Goal: Task Accomplishment & Management: Manage account settings

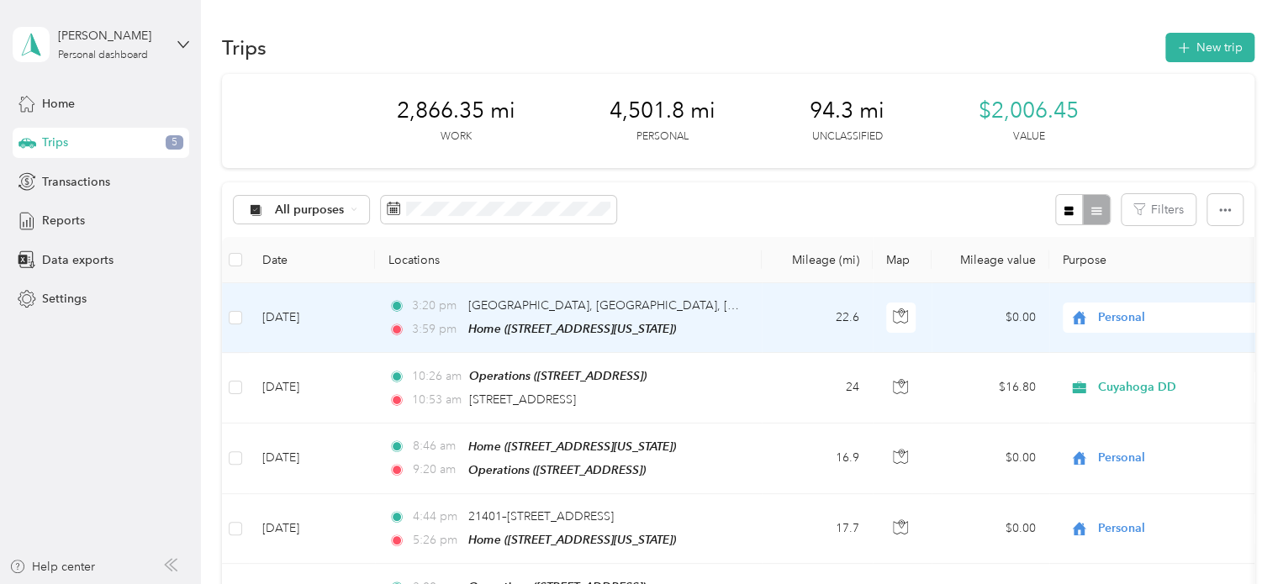
scroll to position [145, 0]
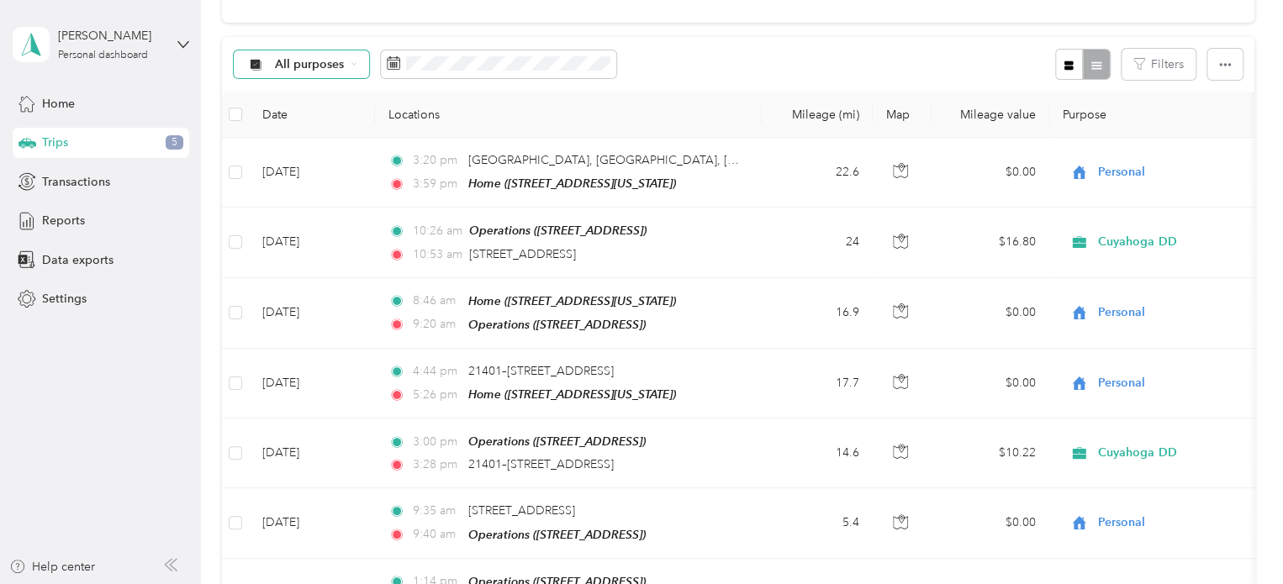
click at [351, 62] on icon at bounding box center [354, 64] width 7 height 7
click at [304, 177] on span "Personal" at bounding box center [316, 182] width 82 height 18
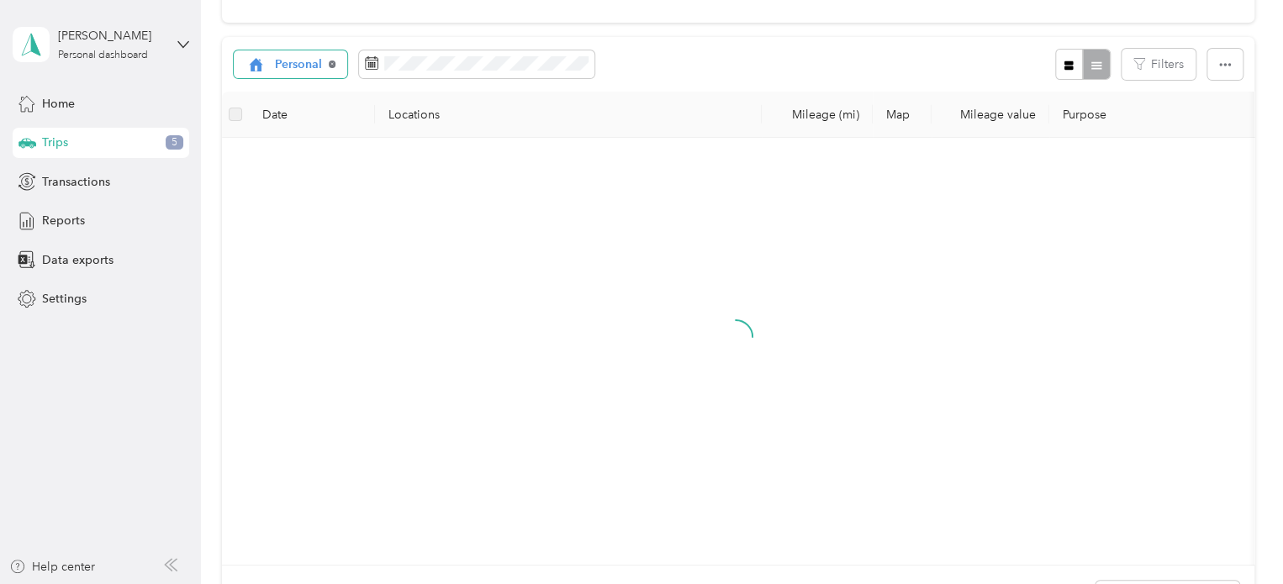
click at [330, 63] on icon at bounding box center [332, 64] width 7 height 7
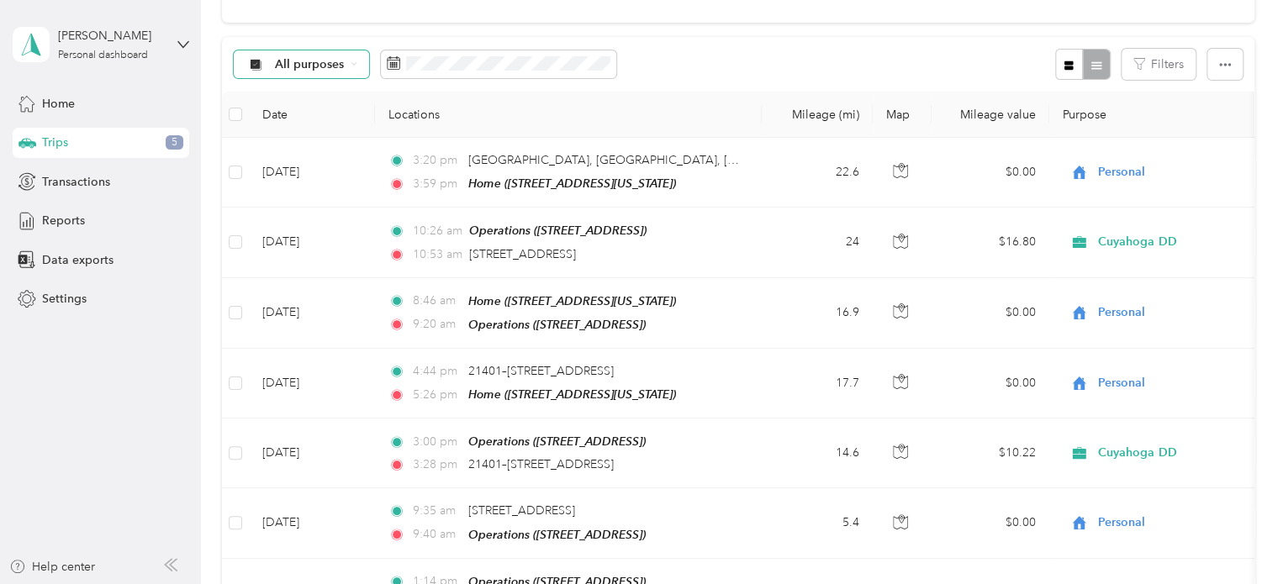
click at [336, 61] on span "All purposes" at bounding box center [310, 65] width 70 height 12
click at [307, 151] on span "Cuyahoga DD" at bounding box center [316, 154] width 82 height 18
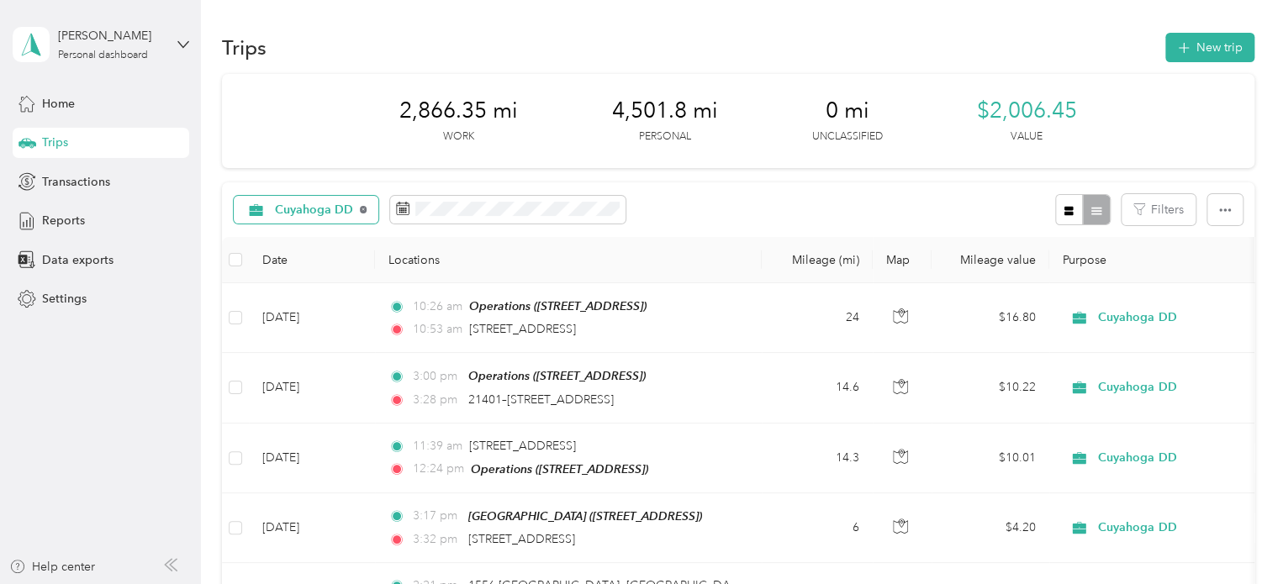
click at [362, 209] on icon at bounding box center [363, 209] width 7 height 7
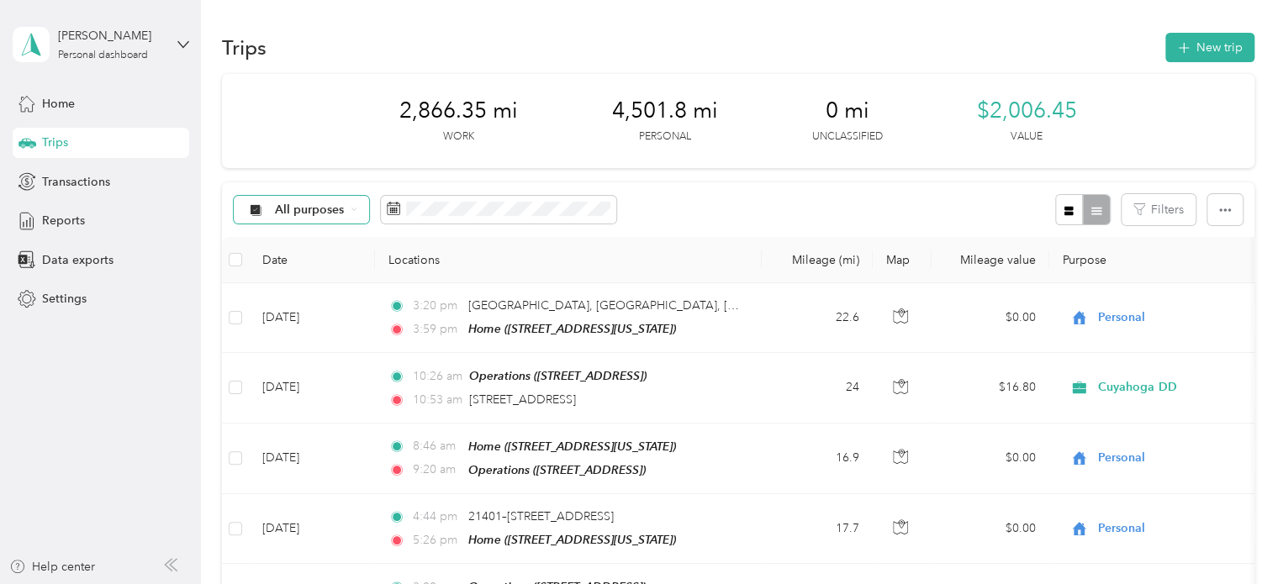
click at [351, 214] on div "All purposes" at bounding box center [302, 210] width 136 height 29
click at [303, 325] on span "Personal" at bounding box center [316, 329] width 82 height 18
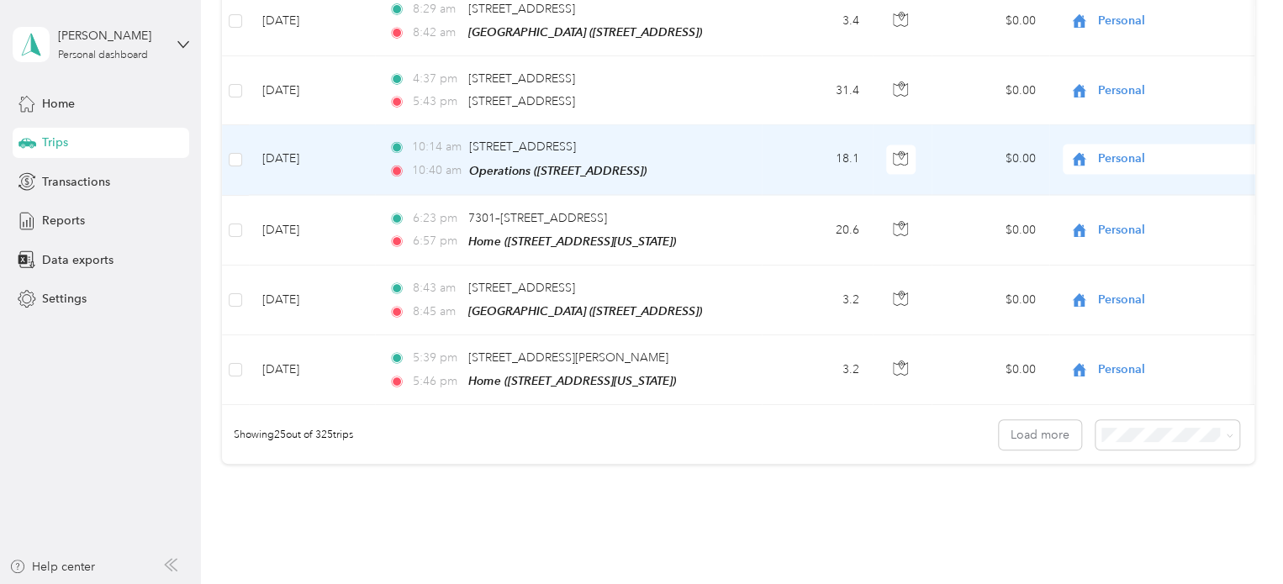
scroll to position [1640, 0]
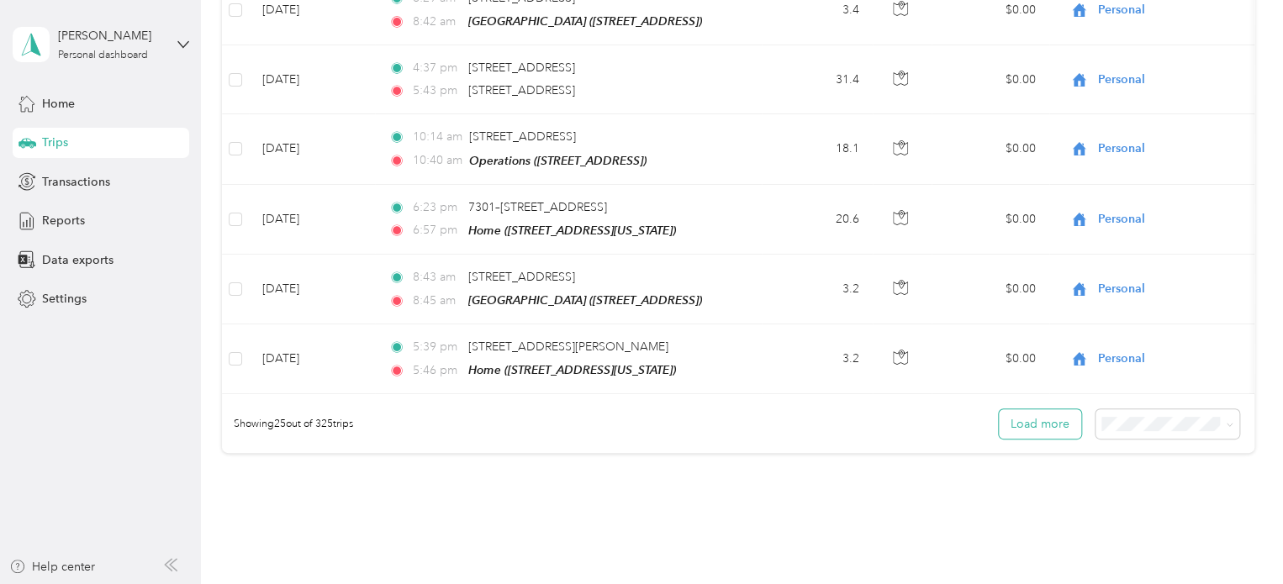
click at [1028, 420] on button "Load more" at bounding box center [1040, 423] width 82 height 29
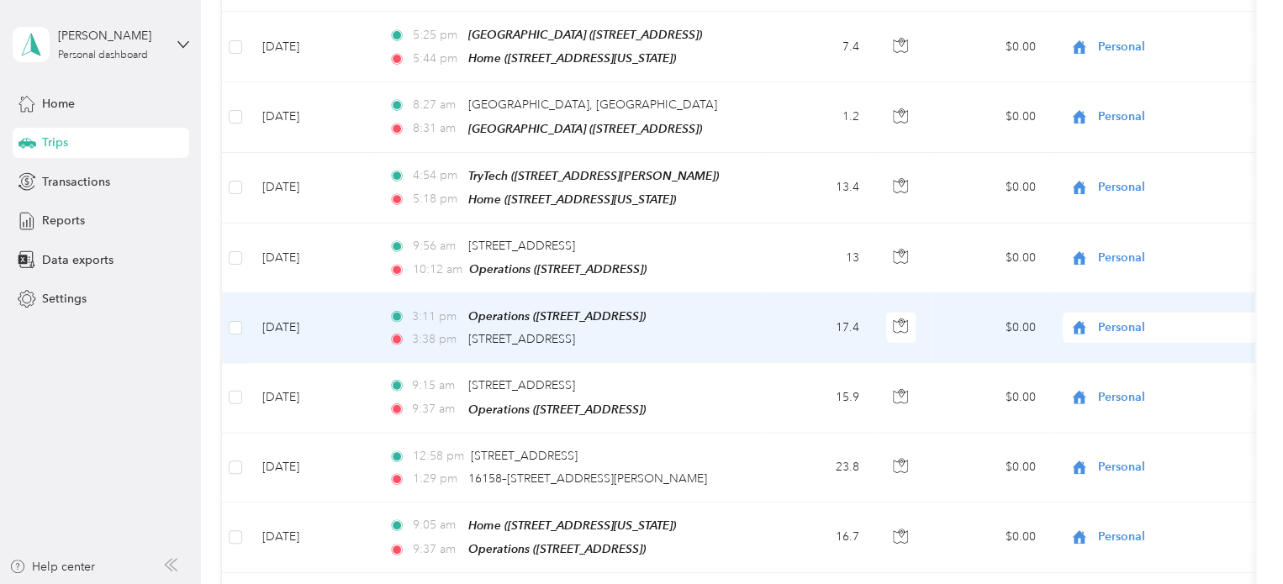
scroll to position [2228, 0]
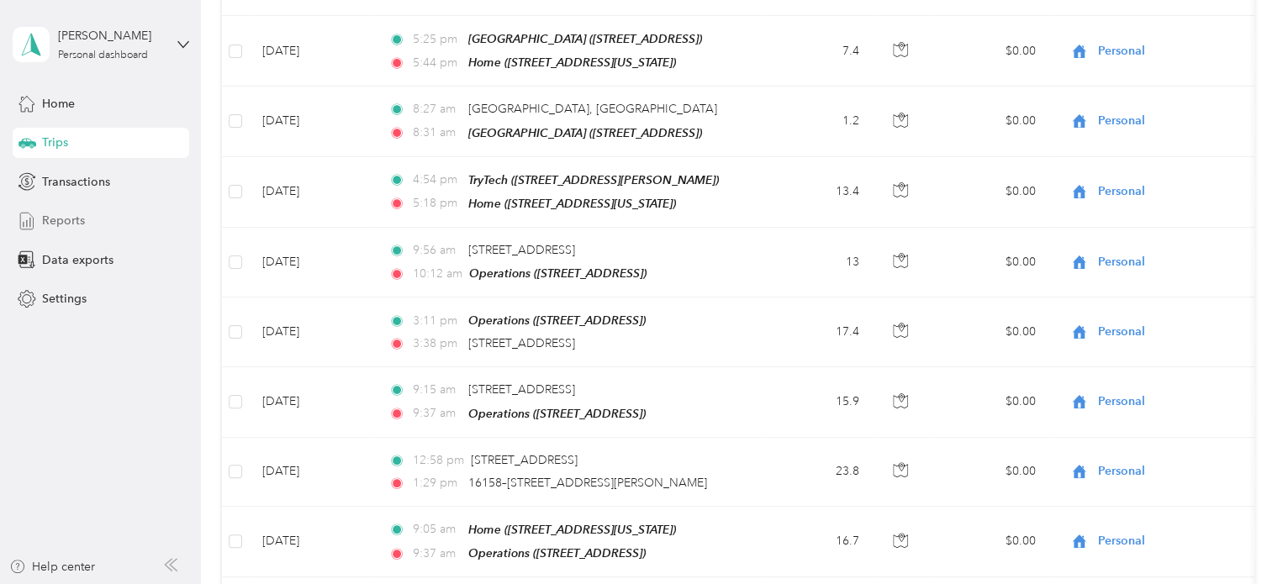
click at [77, 221] on span "Reports" at bounding box center [63, 221] width 43 height 18
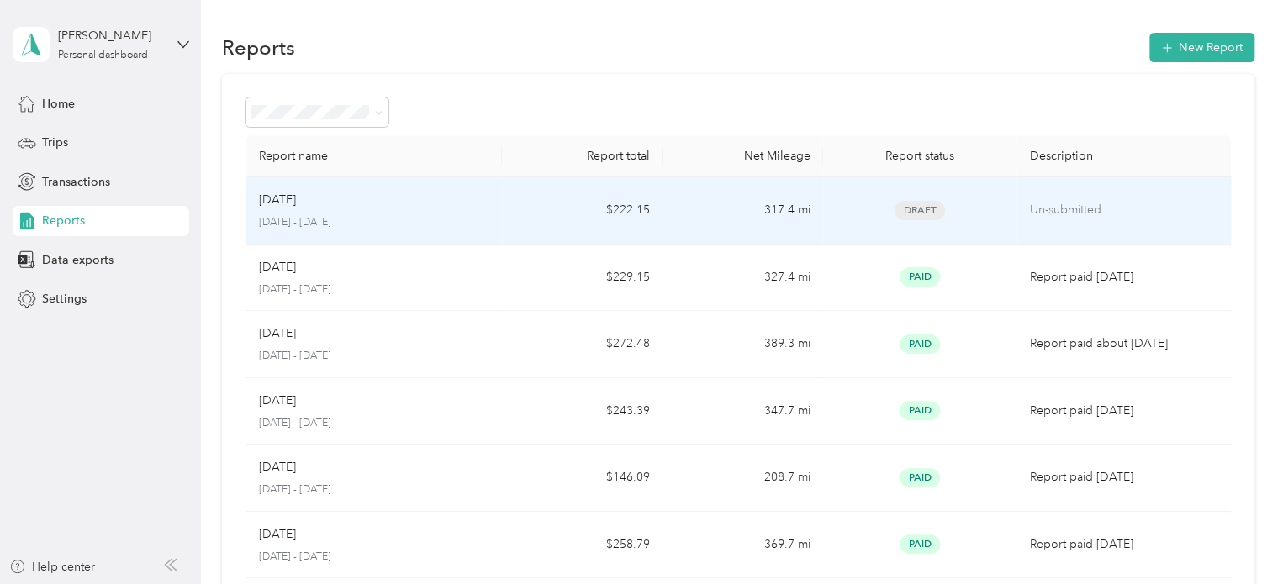
click at [467, 208] on div "[DATE]" at bounding box center [374, 200] width 230 height 18
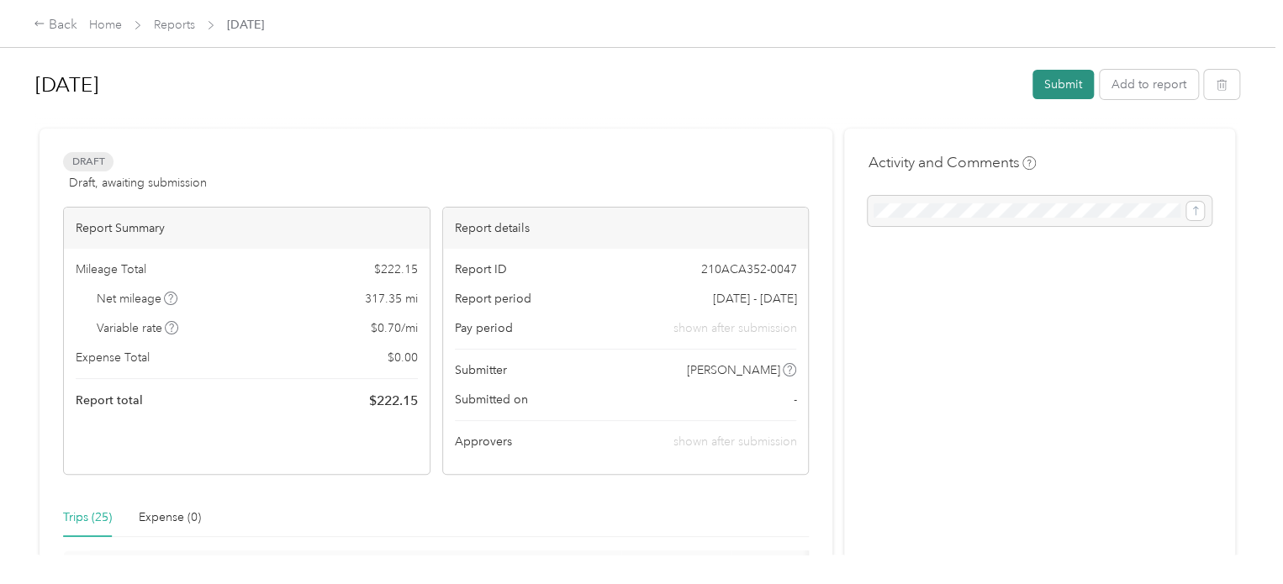
click at [1049, 93] on button "Submit" at bounding box center [1063, 84] width 61 height 29
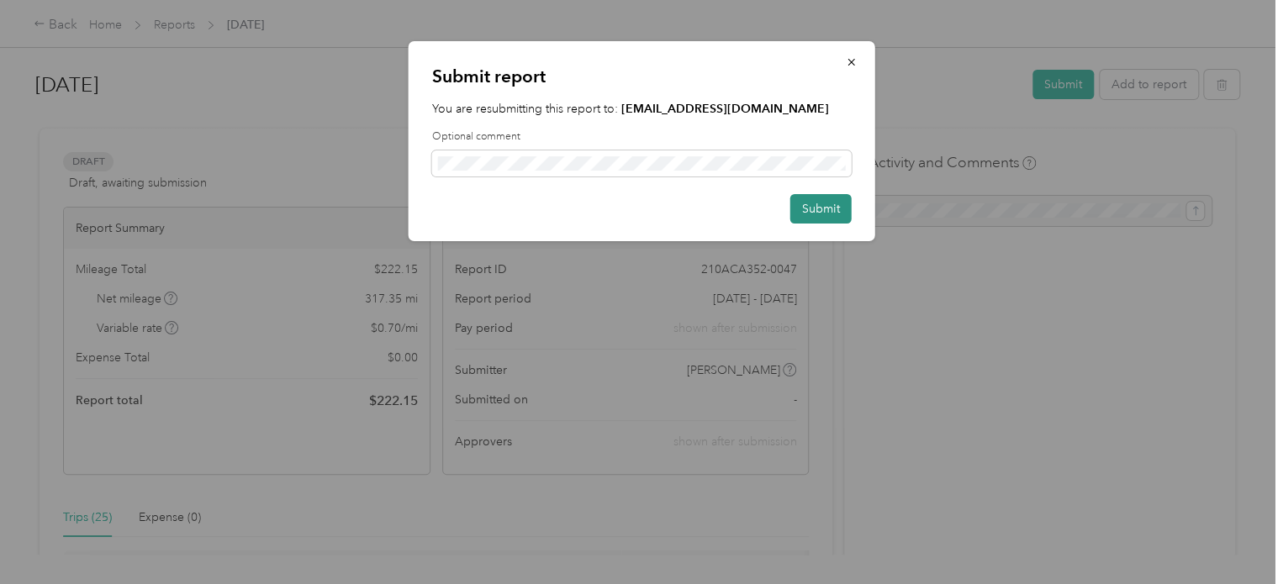
click at [811, 208] on button "Submit" at bounding box center [820, 208] width 61 height 29
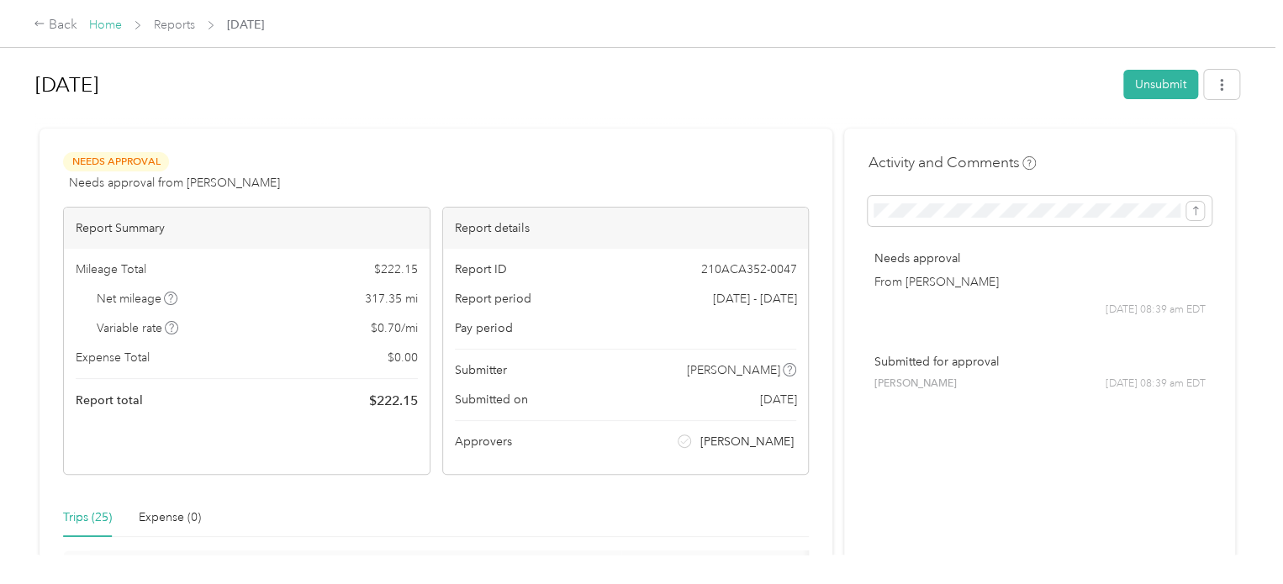
click at [108, 27] on link "Home" at bounding box center [105, 25] width 33 height 14
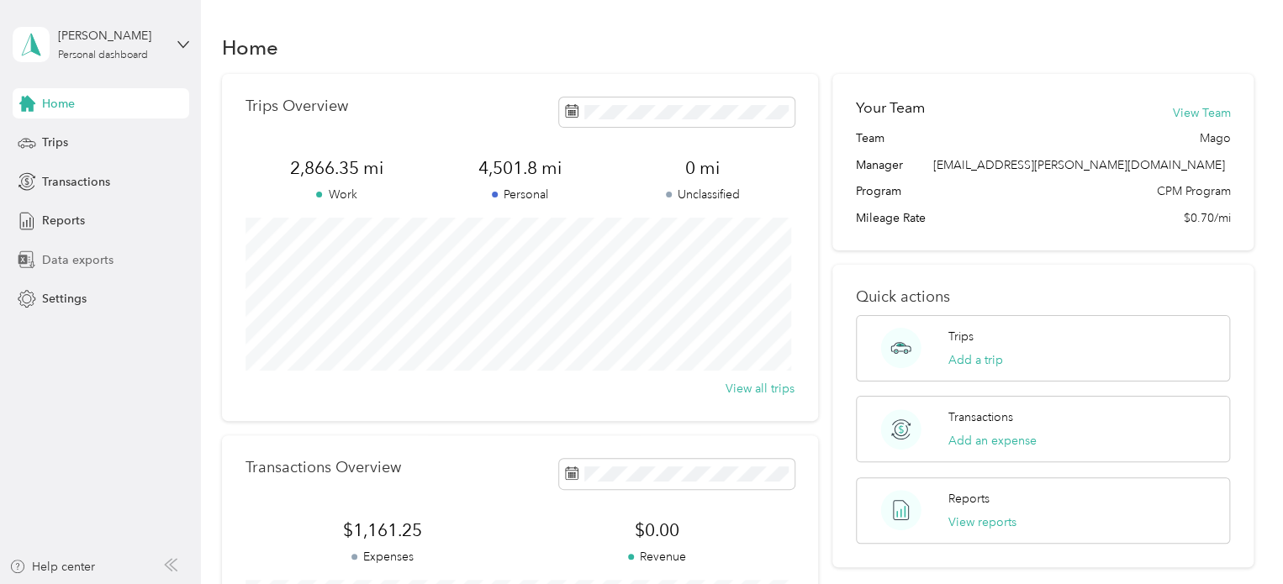
click at [74, 261] on span "Data exports" at bounding box center [77, 260] width 71 height 18
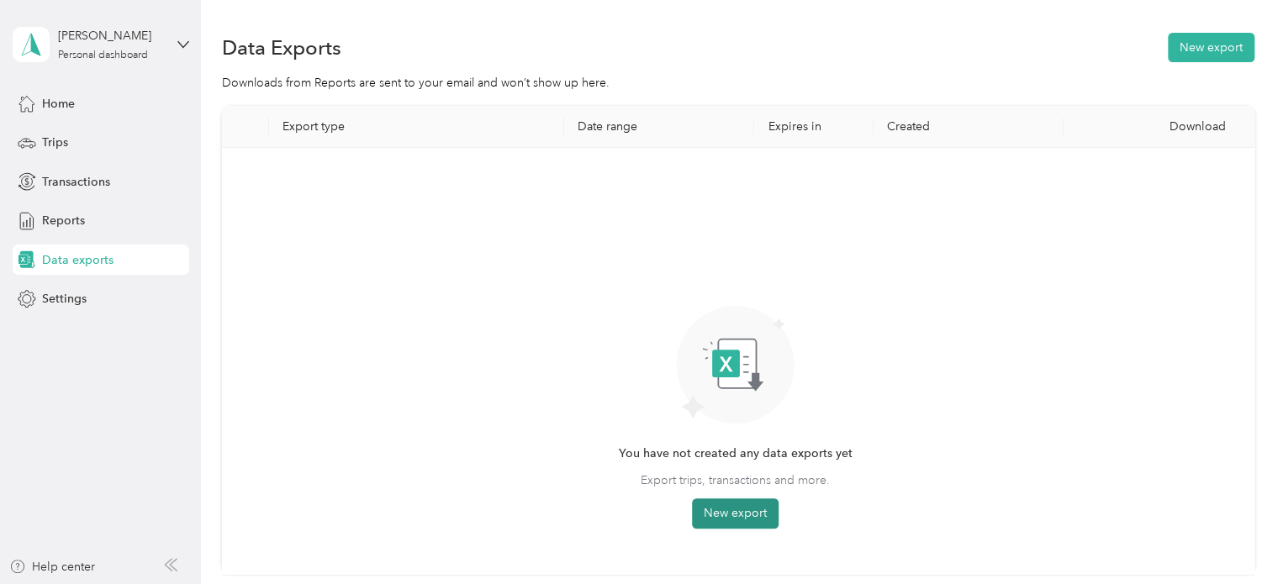
click at [713, 513] on button "New export" at bounding box center [735, 514] width 87 height 30
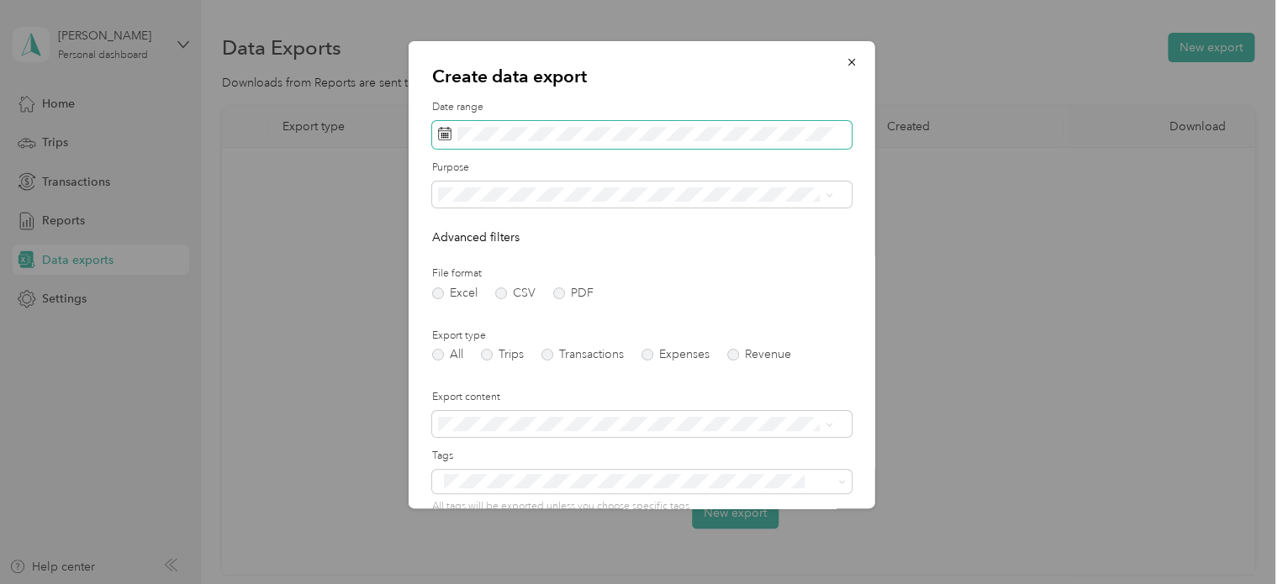
click at [441, 134] on icon at bounding box center [444, 133] width 13 height 13
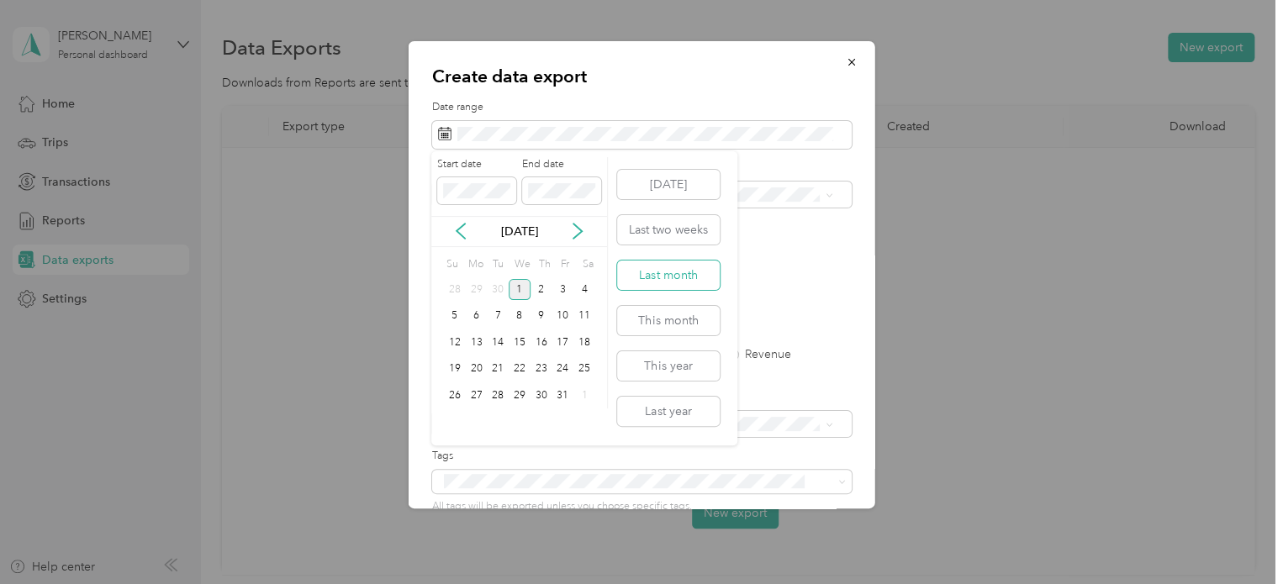
click at [671, 277] on button "Last month" at bounding box center [668, 275] width 103 height 29
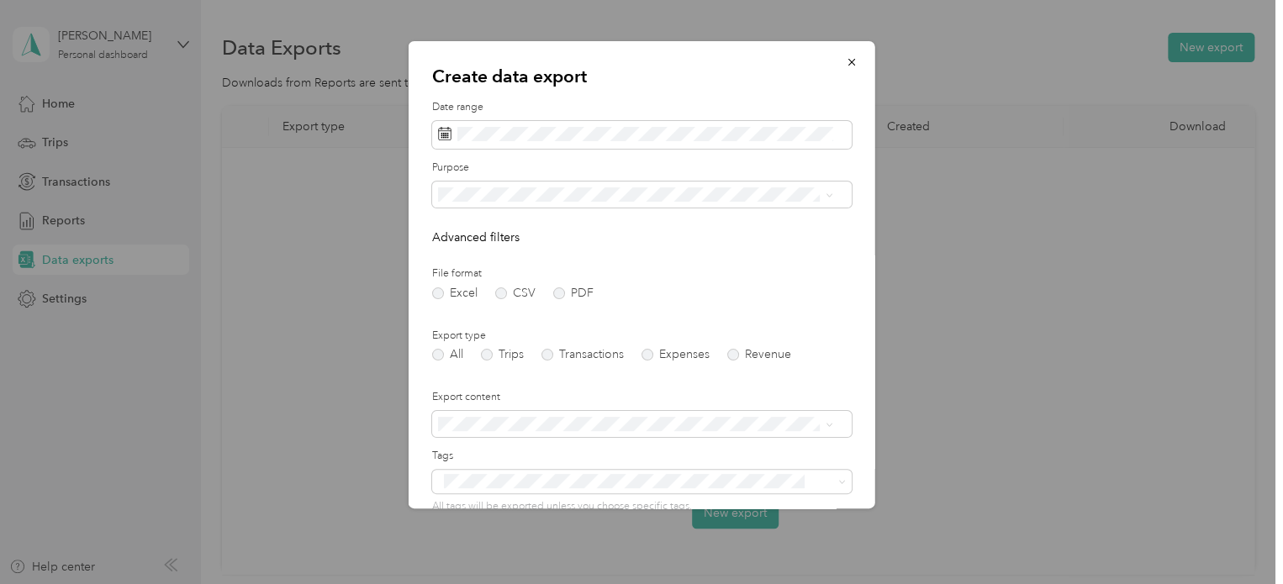
click at [474, 286] on div "Personal" at bounding box center [634, 282] width 383 height 18
click at [558, 292] on label "PDF" at bounding box center [573, 294] width 40 height 12
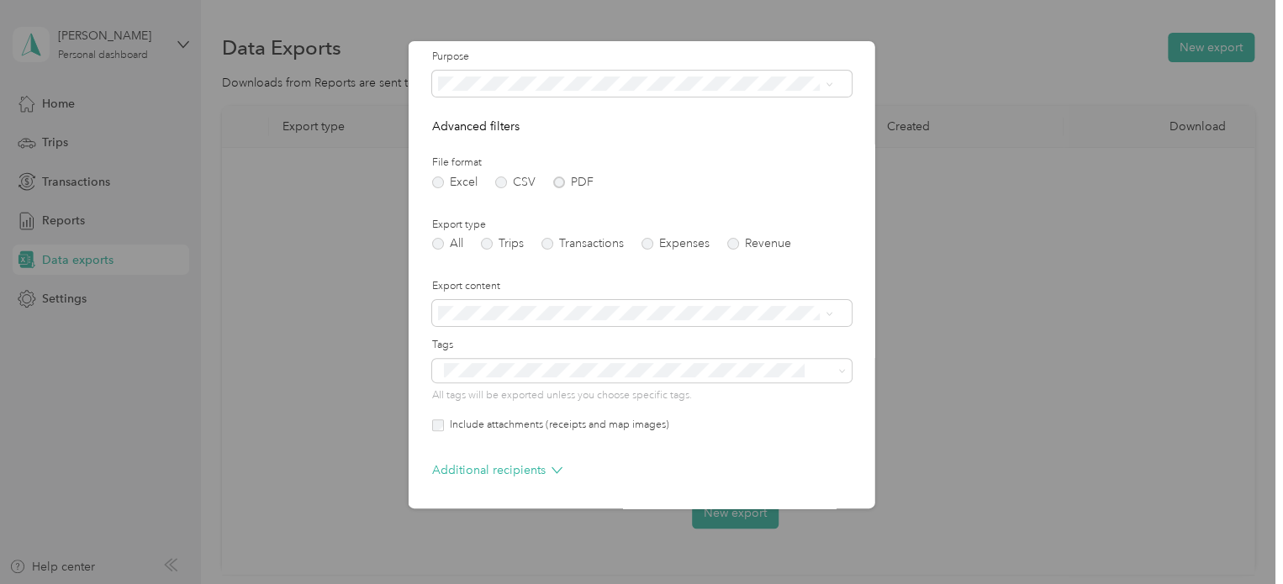
scroll to position [173, 0]
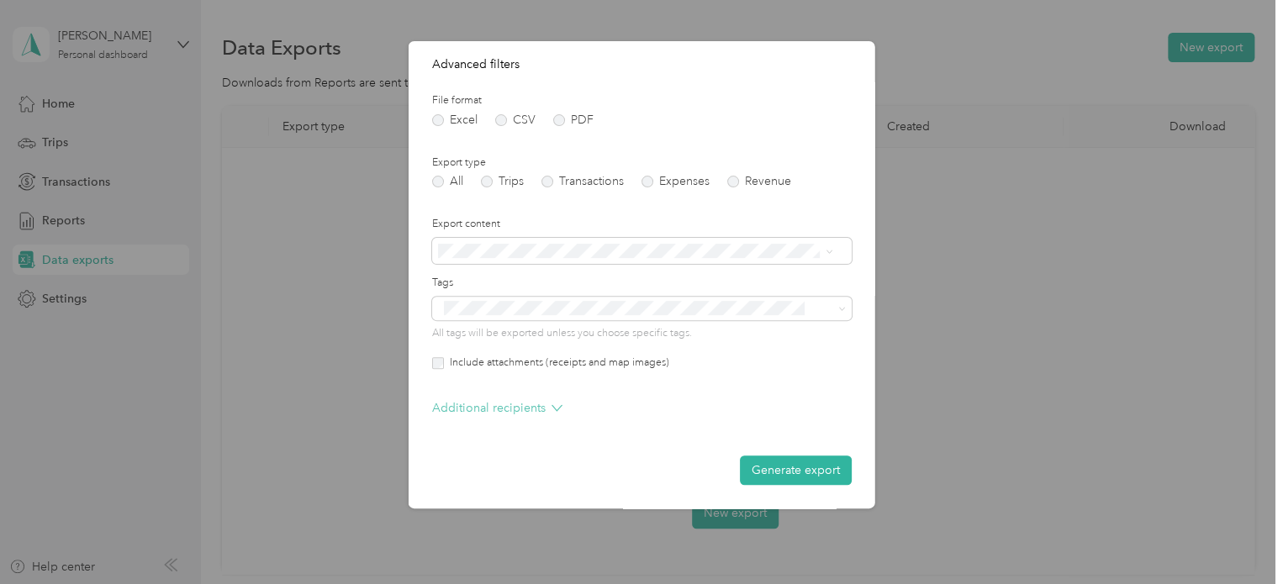
click at [552, 404] on icon at bounding box center [557, 408] width 11 height 11
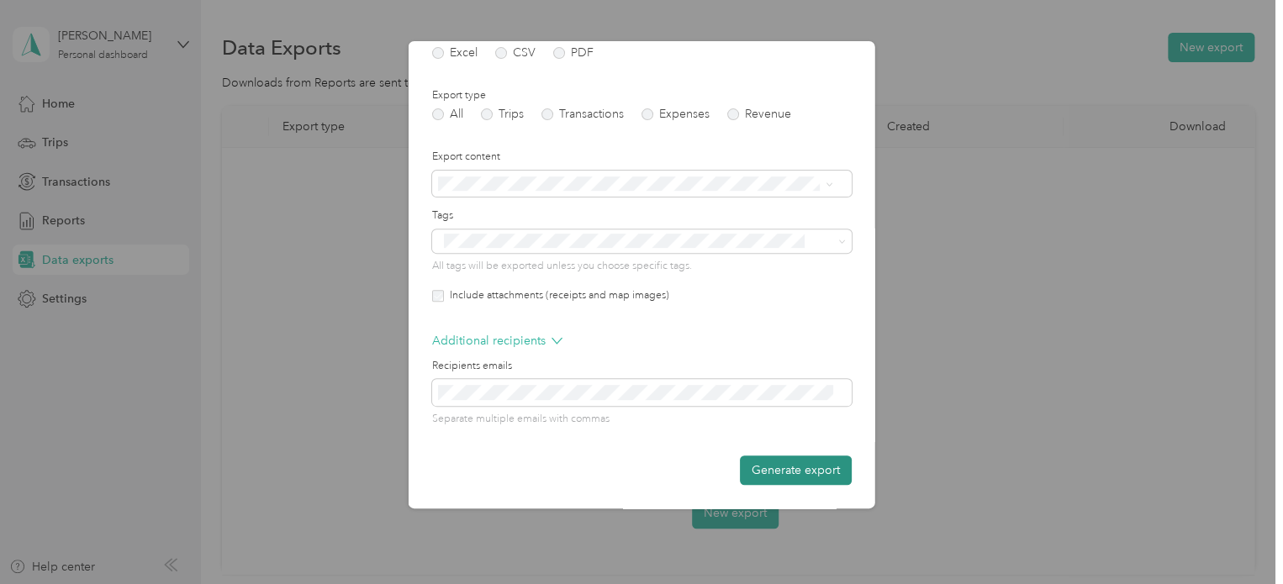
click at [767, 474] on button "Generate export" at bounding box center [796, 470] width 112 height 29
